Goal: Transaction & Acquisition: Purchase product/service

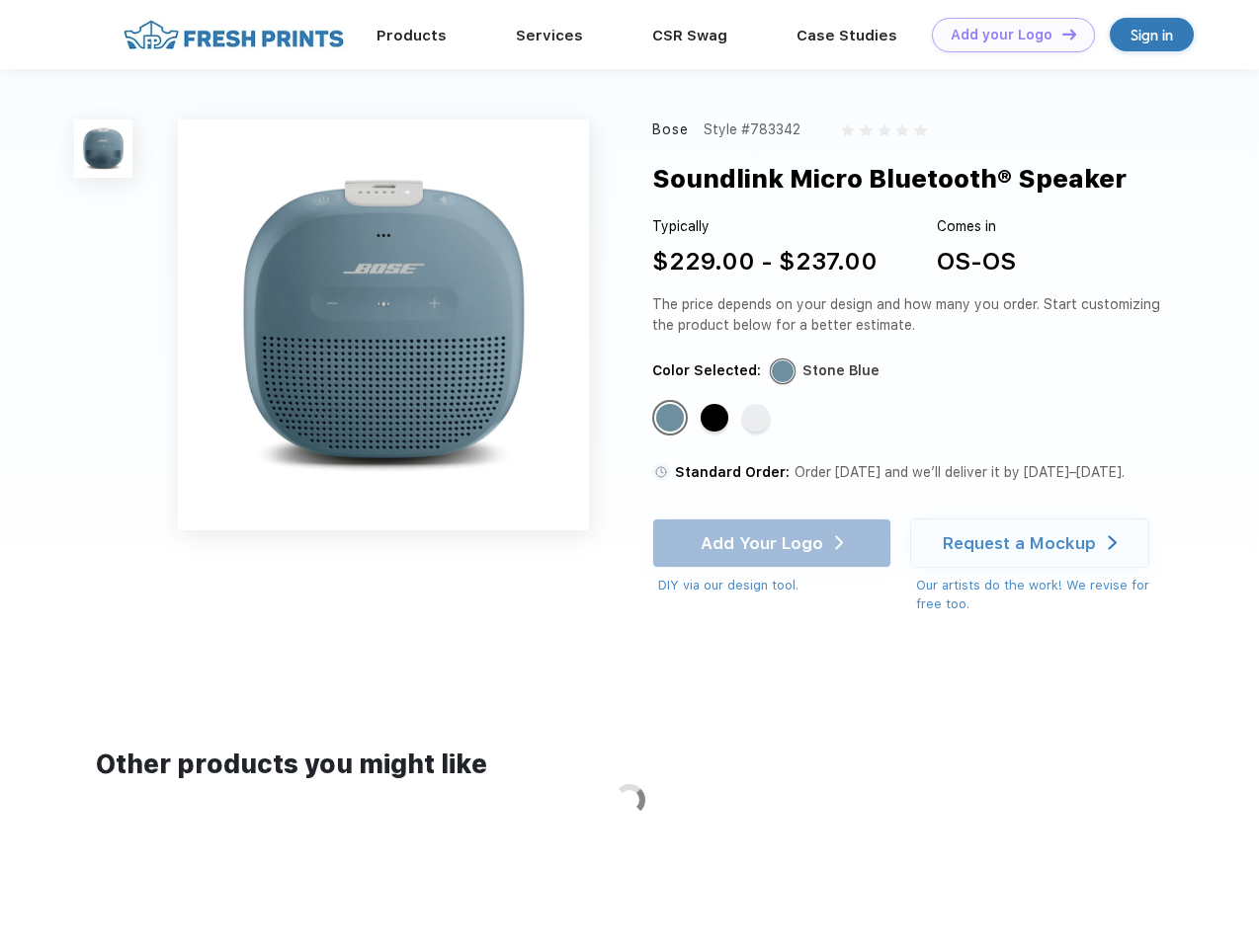
click at [1006, 35] on link "Add your Logo Design Tool" at bounding box center [1013, 35] width 163 height 35
click at [104, 148] on img at bounding box center [103, 149] width 58 height 58
click at [672, 419] on div "Standard Color" at bounding box center [670, 418] width 28 height 28
click at [716, 419] on div "Standard Color" at bounding box center [714, 418] width 28 height 28
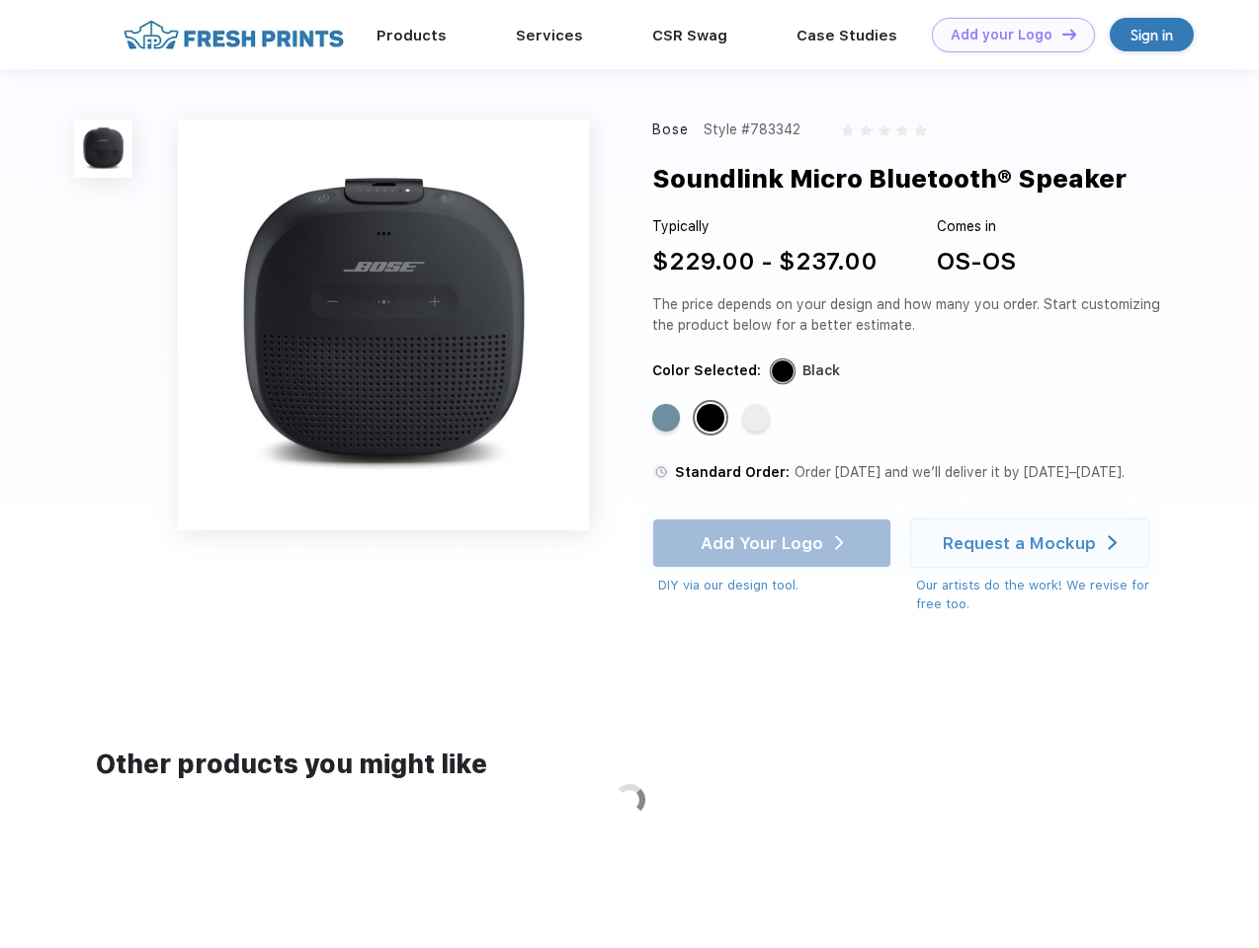
click at [758, 419] on div "Standard Color" at bounding box center [756, 418] width 28 height 28
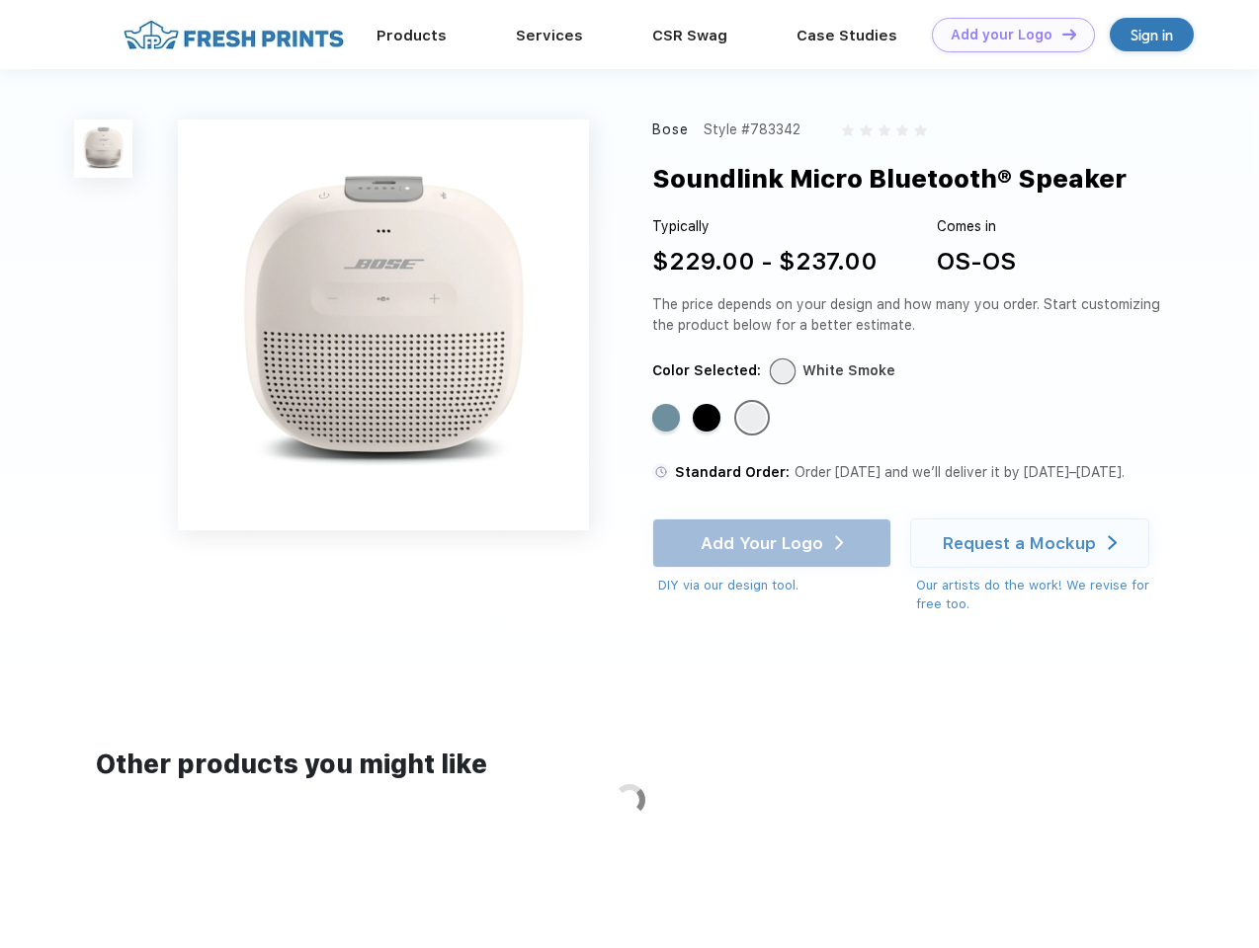
click at [773, 543] on div "Add Your Logo DIY via our design tool. Ah shoot! This product isn't up in our d…" at bounding box center [771, 557] width 239 height 77
click at [1032, 543] on div "Request a Mockup" at bounding box center [1018, 543] width 153 height 20
